Goal: Task Accomplishment & Management: Use online tool/utility

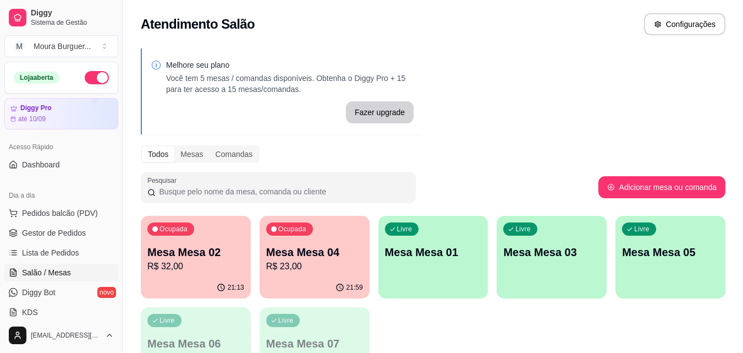
click at [227, 265] on p "R$ 32,00" at bounding box center [195, 266] width 97 height 13
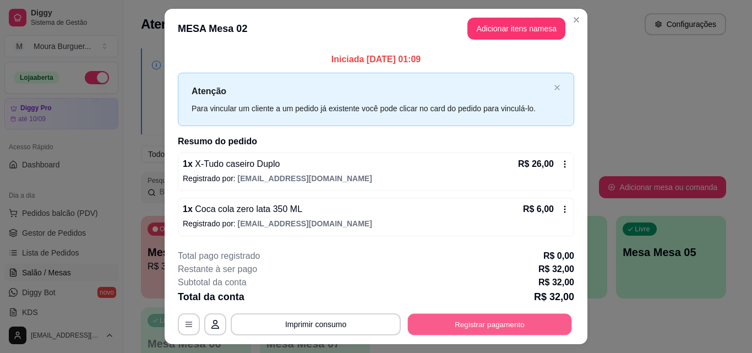
click at [495, 326] on button "Registrar pagamento" at bounding box center [490, 324] width 164 height 21
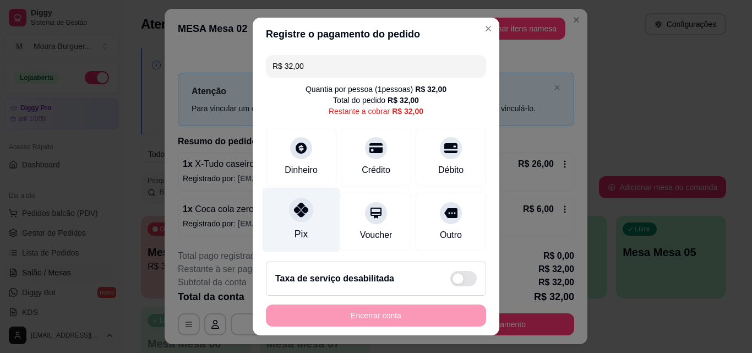
drag, startPoint x: 305, startPoint y: 212, endPoint x: 306, endPoint y: 222, distance: 9.9
click at [305, 212] on div at bounding box center [301, 210] width 24 height 24
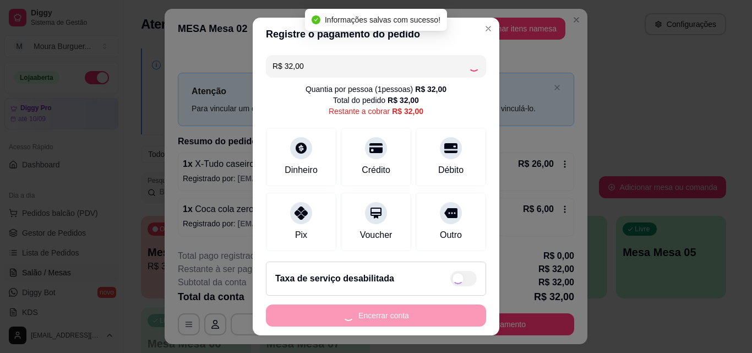
type input "R$ 0,00"
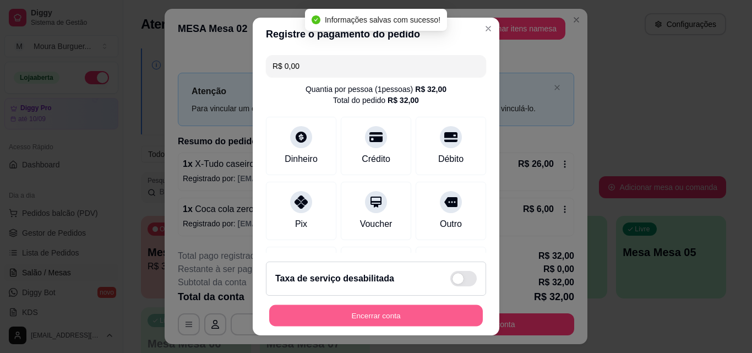
click at [340, 313] on button "Encerrar conta" at bounding box center [376, 315] width 214 height 21
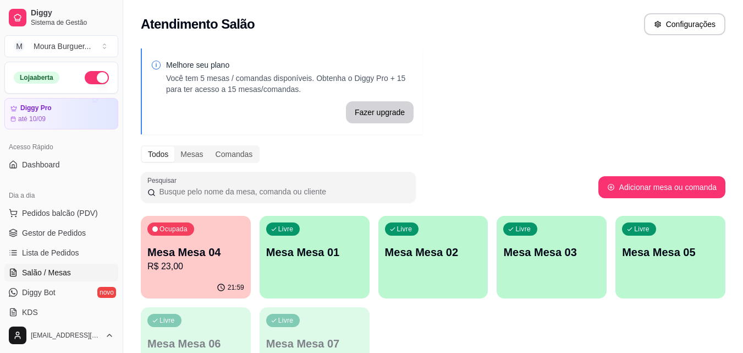
click at [174, 276] on div "Ocupada Mesa Mesa 04 R$ 23,00" at bounding box center [196, 246] width 110 height 61
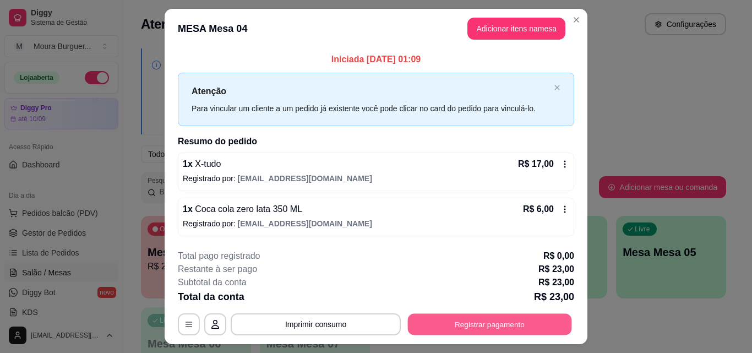
click at [437, 323] on button "Registrar pagamento" at bounding box center [490, 324] width 164 height 21
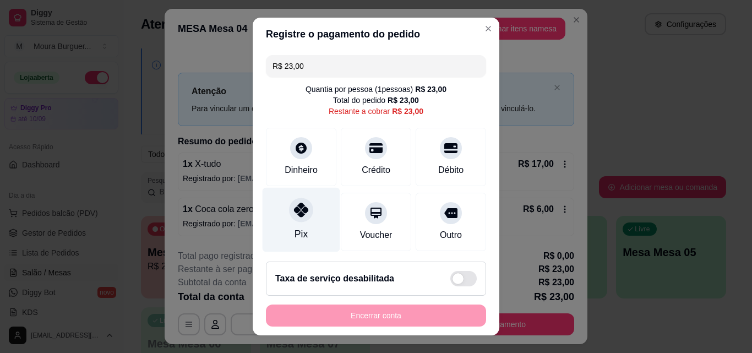
drag, startPoint x: 295, startPoint y: 226, endPoint x: 298, endPoint y: 242, distance: 16.3
click at [294, 225] on div "Pix" at bounding box center [301, 220] width 78 height 64
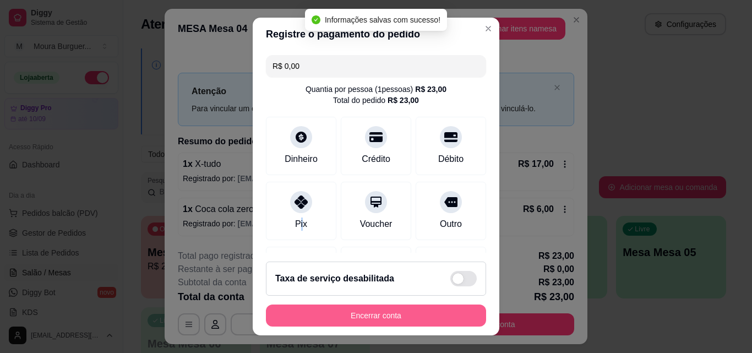
type input "R$ 0,00"
click at [324, 318] on button "Encerrar conta" at bounding box center [376, 315] width 220 height 22
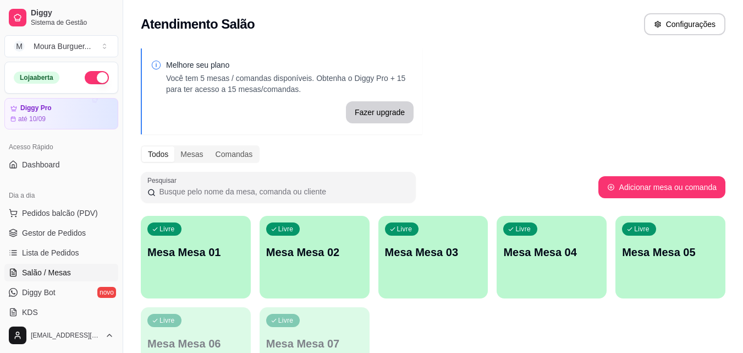
click at [441, 261] on div "Livre Mesa Mesa 03" at bounding box center [434, 250] width 110 height 69
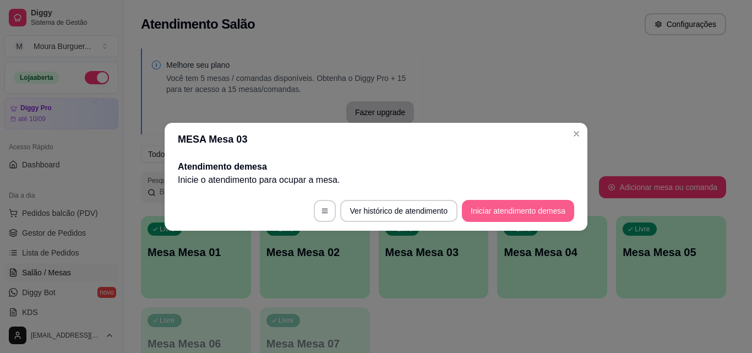
click at [524, 215] on button "Iniciar atendimento de mesa" at bounding box center [518, 211] width 112 height 22
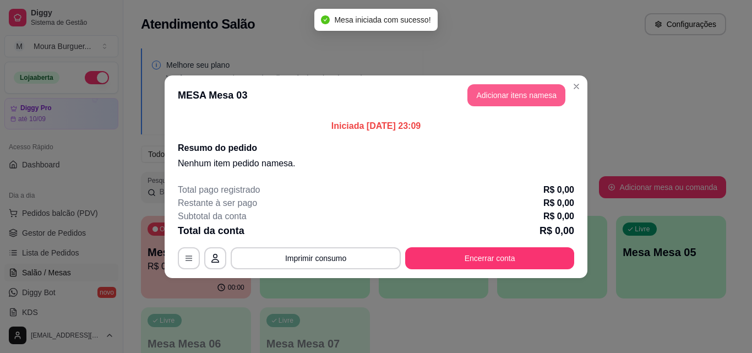
click at [504, 92] on button "Adicionar itens na mesa" at bounding box center [516, 95] width 98 height 22
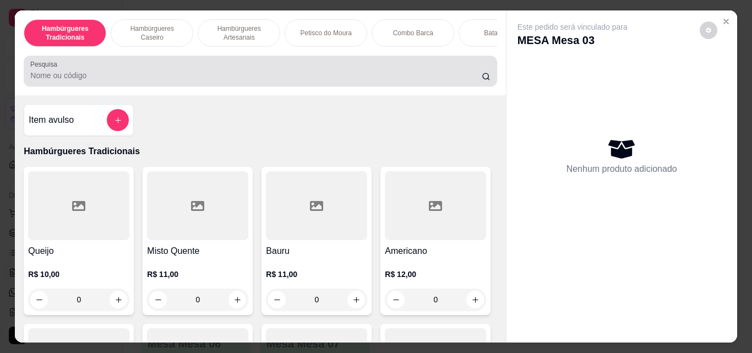
click at [107, 70] on div at bounding box center [260, 71] width 460 height 22
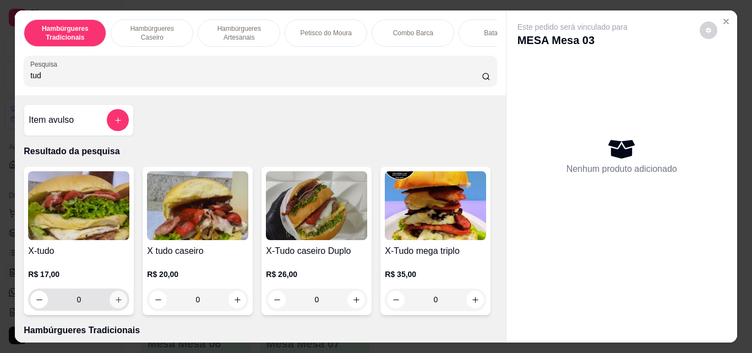
type input "tud"
click at [116, 300] on icon "increase-product-quantity" at bounding box center [118, 300] width 8 height 8
type input "1"
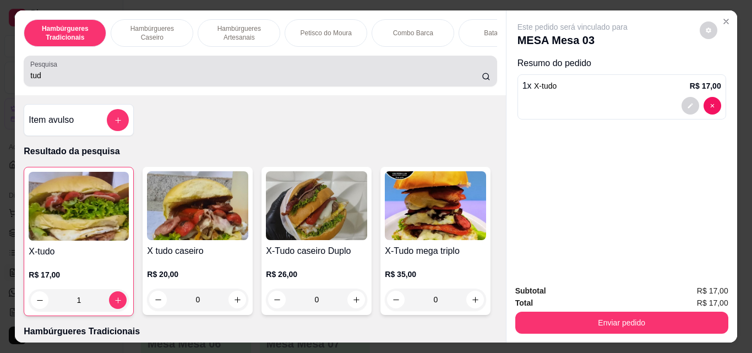
click at [131, 70] on div "tud" at bounding box center [260, 71] width 460 height 22
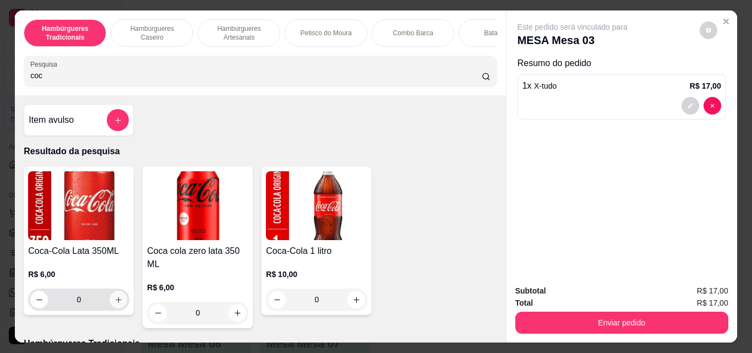
type input "coc"
click at [115, 308] on button "increase-product-quantity" at bounding box center [119, 300] width 18 height 18
type input "1"
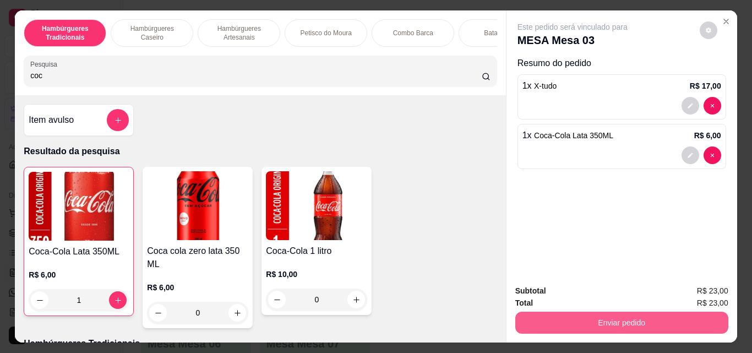
click at [598, 312] on button "Enviar pedido" at bounding box center [621, 322] width 213 height 22
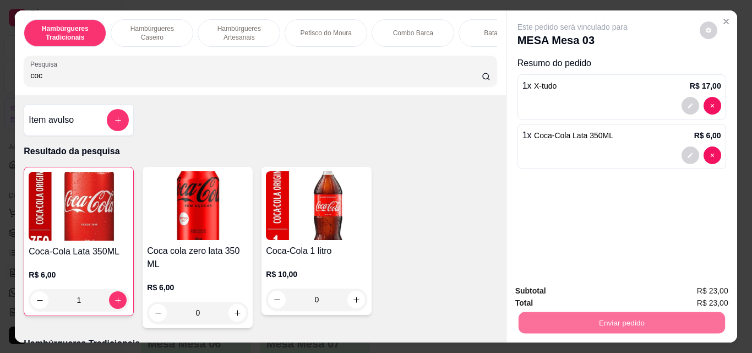
click at [628, 285] on button "Não registrar e enviar pedido" at bounding box center [584, 291] width 111 height 20
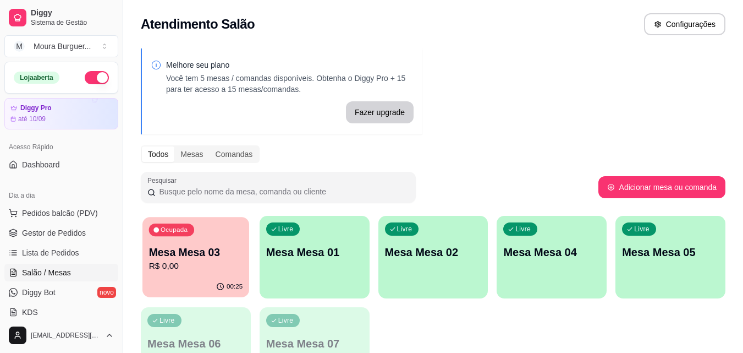
click at [198, 267] on p "R$ 0,00" at bounding box center [196, 266] width 94 height 13
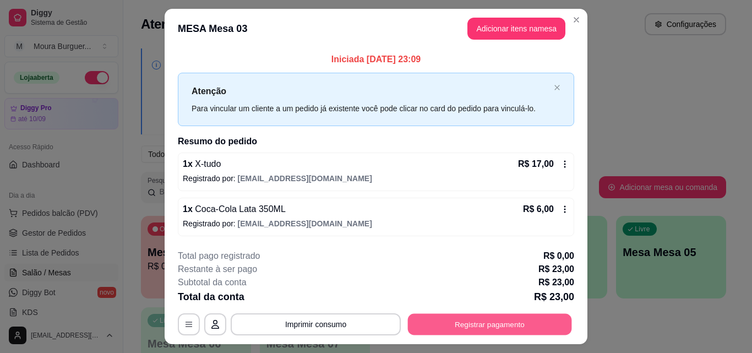
click at [447, 324] on button "Registrar pagamento" at bounding box center [490, 324] width 164 height 21
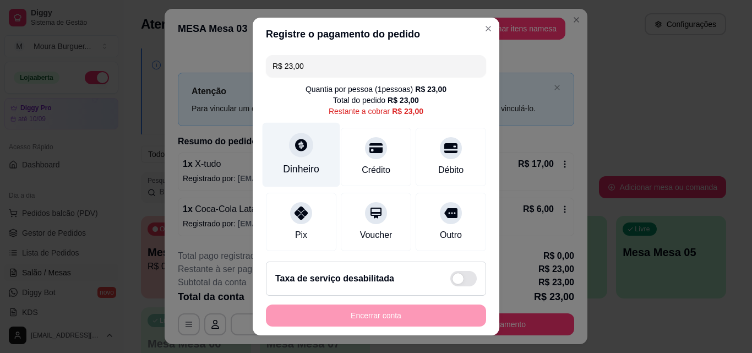
click at [295, 143] on icon at bounding box center [301, 145] width 14 height 14
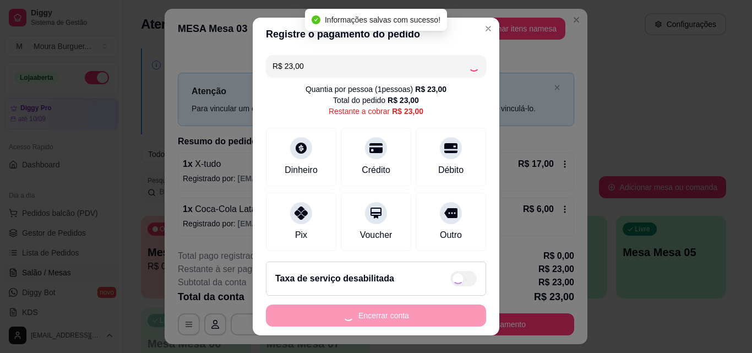
type input "R$ 0,00"
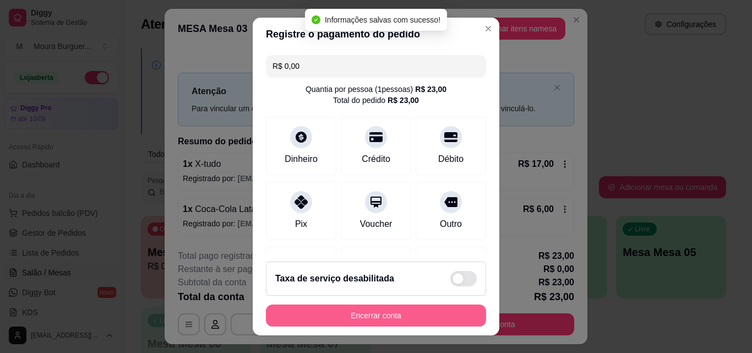
click at [393, 317] on button "Encerrar conta" at bounding box center [376, 315] width 220 height 22
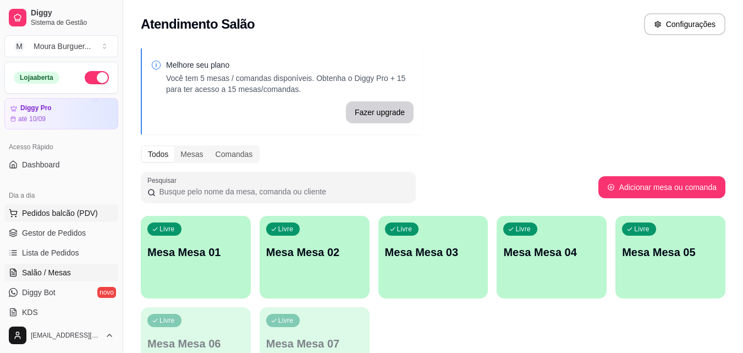
click at [63, 211] on span "Pedidos balcão (PDV)" at bounding box center [60, 212] width 76 height 11
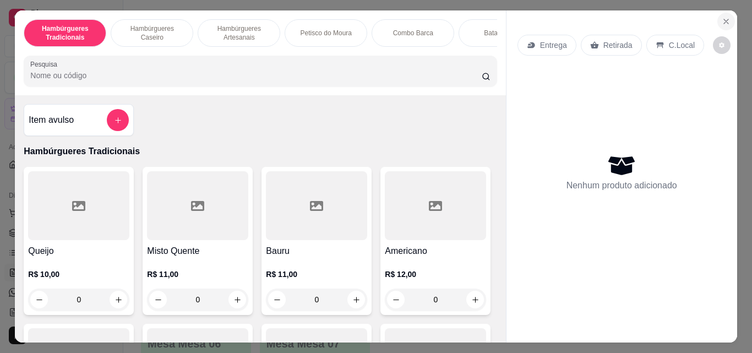
click at [726, 17] on button "Close" at bounding box center [726, 22] width 18 height 18
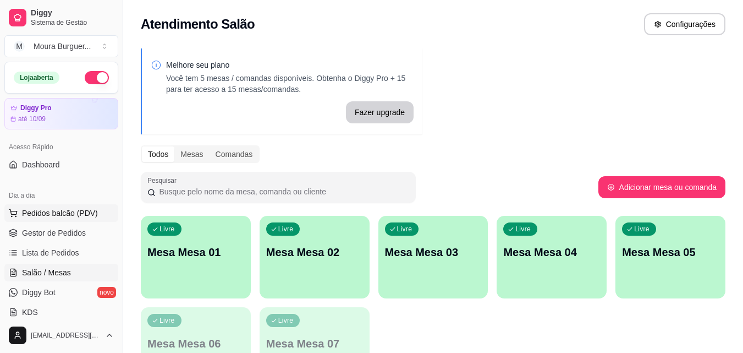
click at [39, 214] on span "Pedidos balcão (PDV)" at bounding box center [60, 212] width 76 height 11
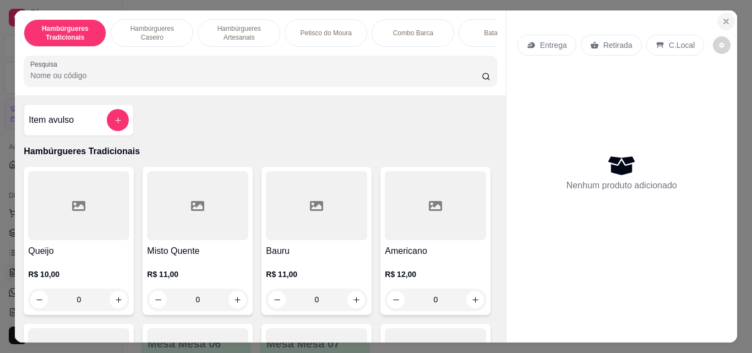
click at [721, 18] on icon "Close" at bounding box center [725, 21] width 9 height 9
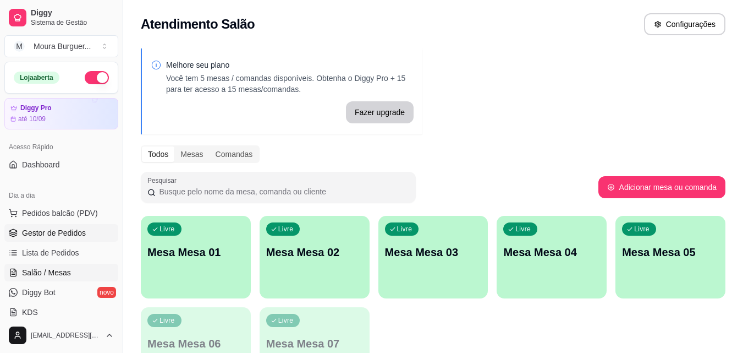
click at [80, 233] on span "Gestor de Pedidos" at bounding box center [54, 232] width 64 height 11
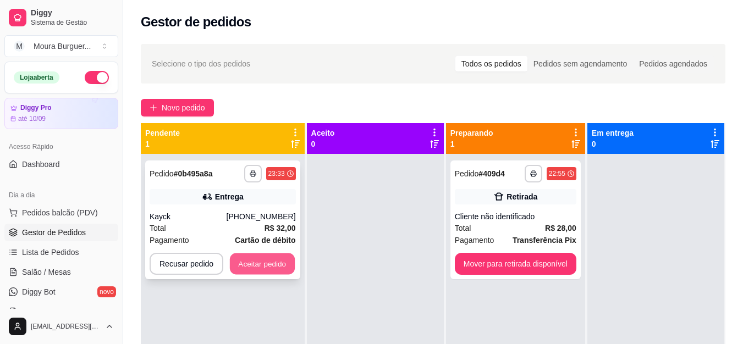
click at [265, 267] on button "Aceitar pedido" at bounding box center [262, 264] width 65 height 21
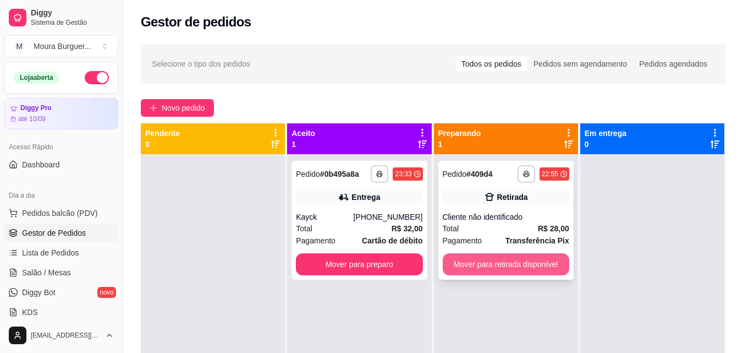
click at [504, 268] on button "Mover para retirada disponível" at bounding box center [506, 264] width 127 height 22
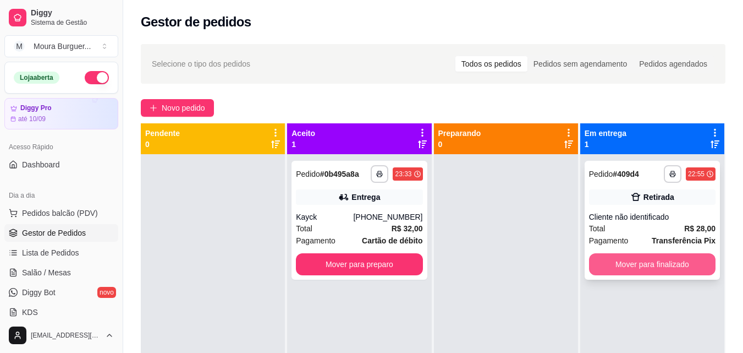
click at [646, 268] on button "Mover para finalizado" at bounding box center [652, 264] width 127 height 22
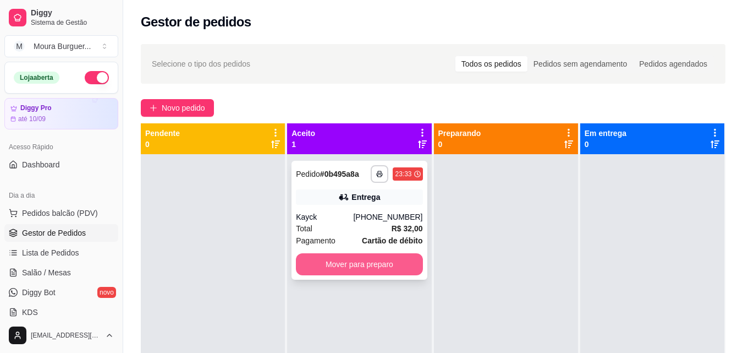
click at [335, 270] on button "Mover para preparo" at bounding box center [359, 264] width 127 height 22
